Goal: Task Accomplishment & Management: Use online tool/utility

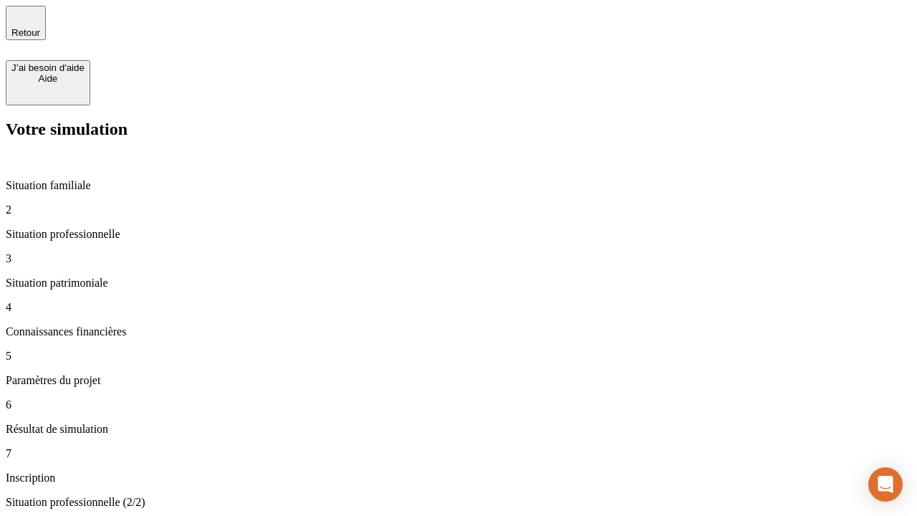
type input "30 000"
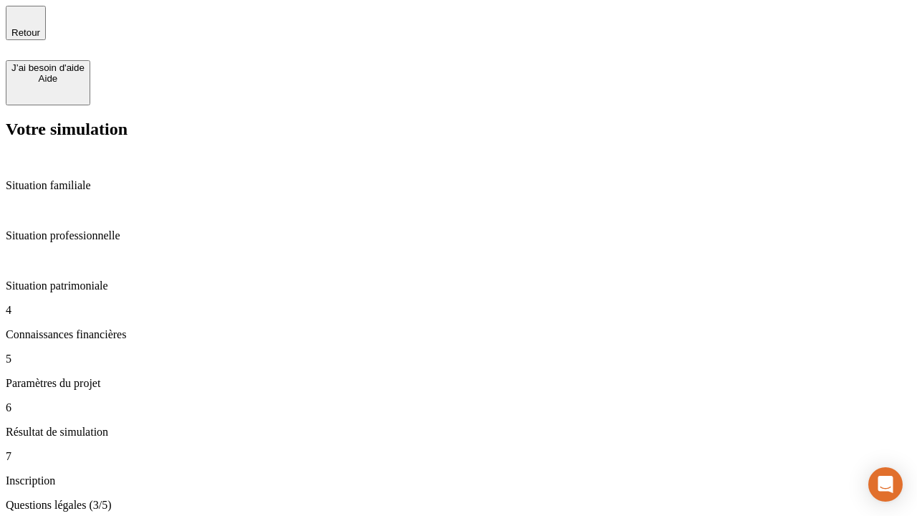
type input "25"
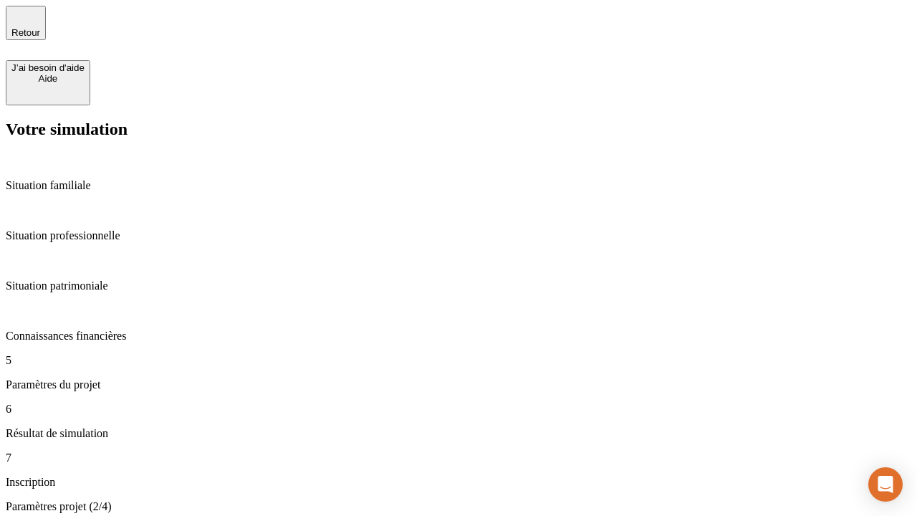
type input "1 000"
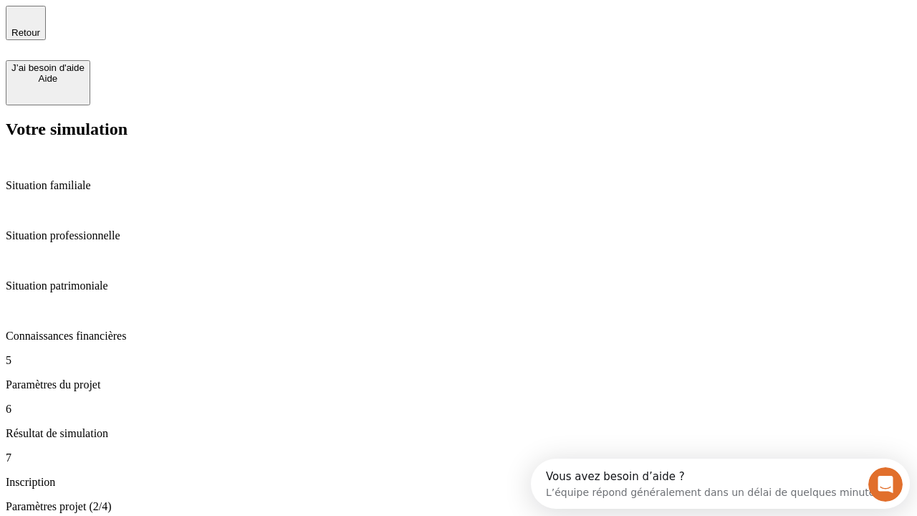
type input "640"
